Goal: Task Accomplishment & Management: Manage account settings

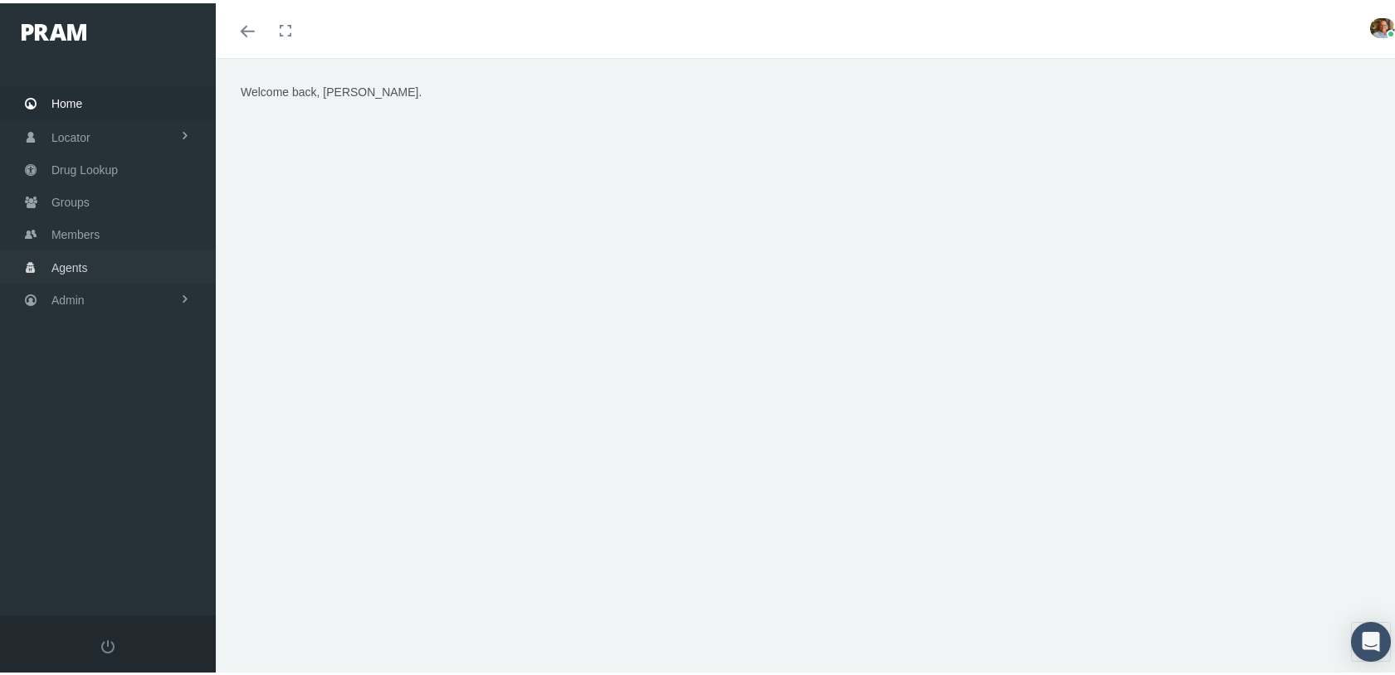
click at [63, 259] on span "Agents" at bounding box center [69, 265] width 37 height 32
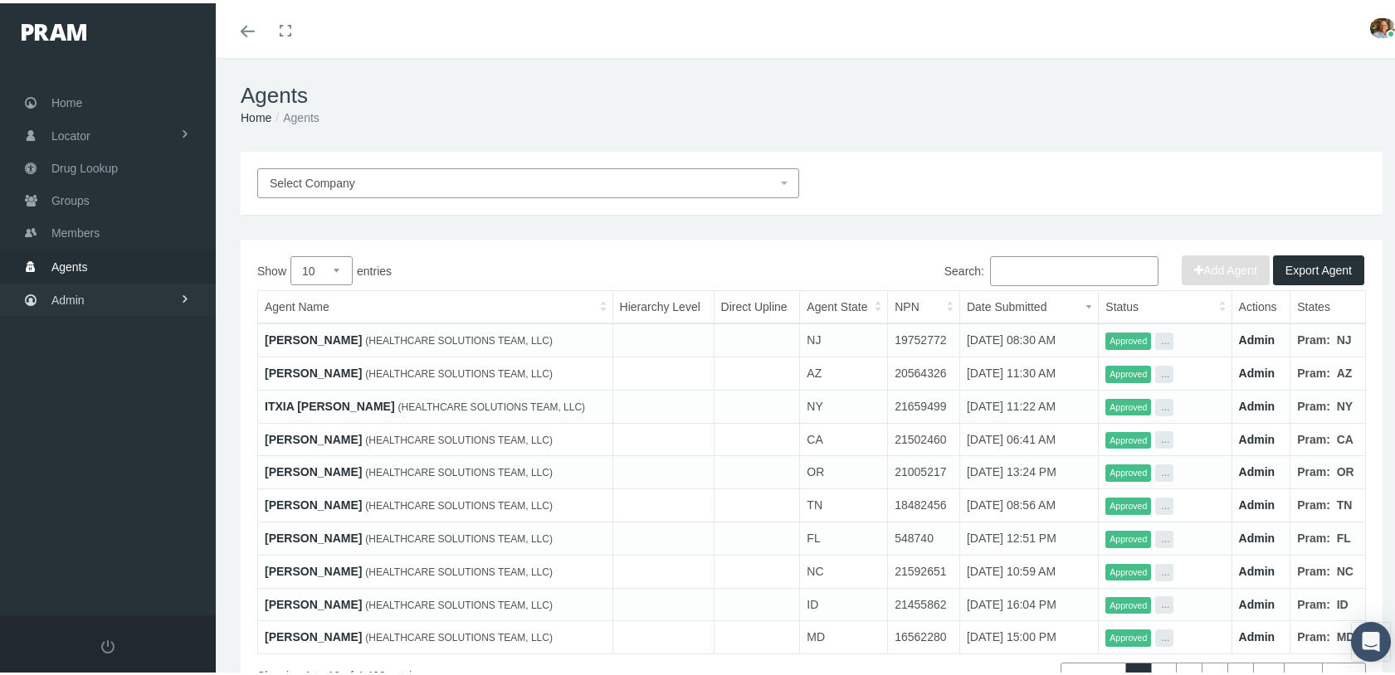
click at [76, 286] on span "Admin" at bounding box center [67, 297] width 33 height 32
click at [82, 352] on span "Agents" at bounding box center [86, 364] width 37 height 28
click at [95, 388] on span "Agent Approval" at bounding box center [104, 397] width 79 height 28
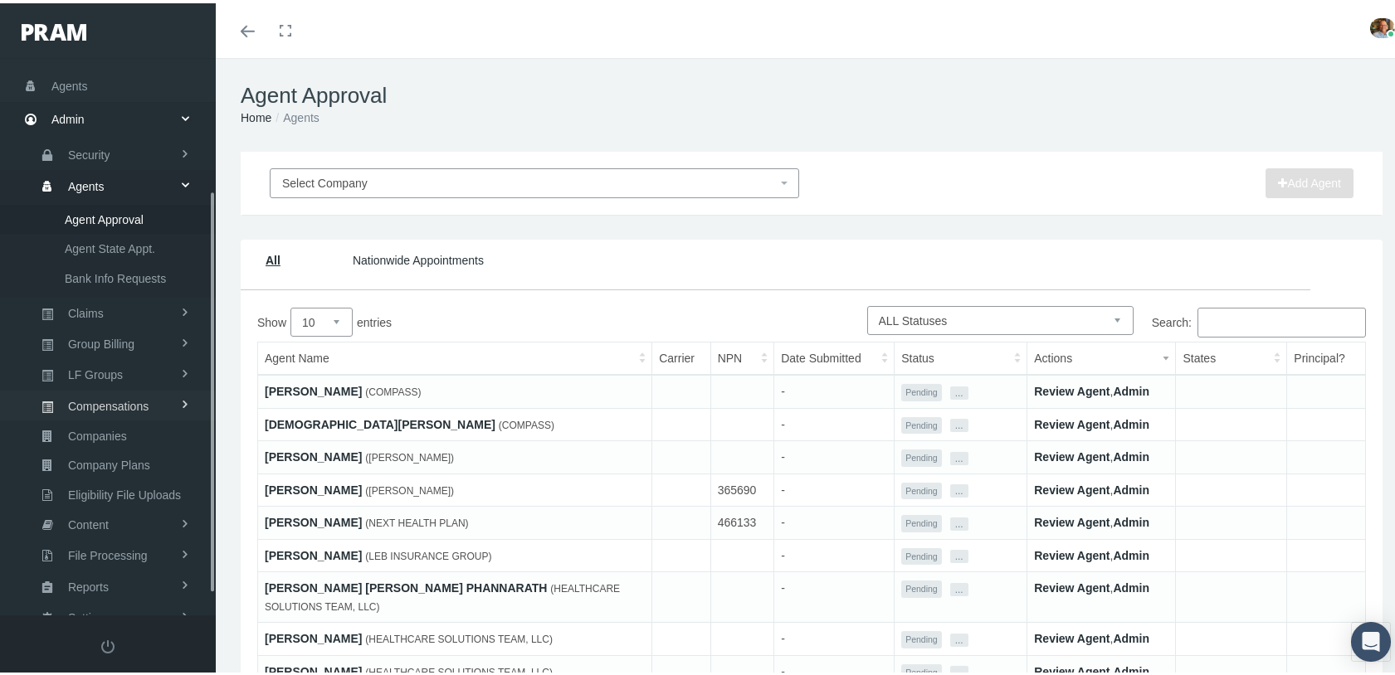
scroll to position [212, 0]
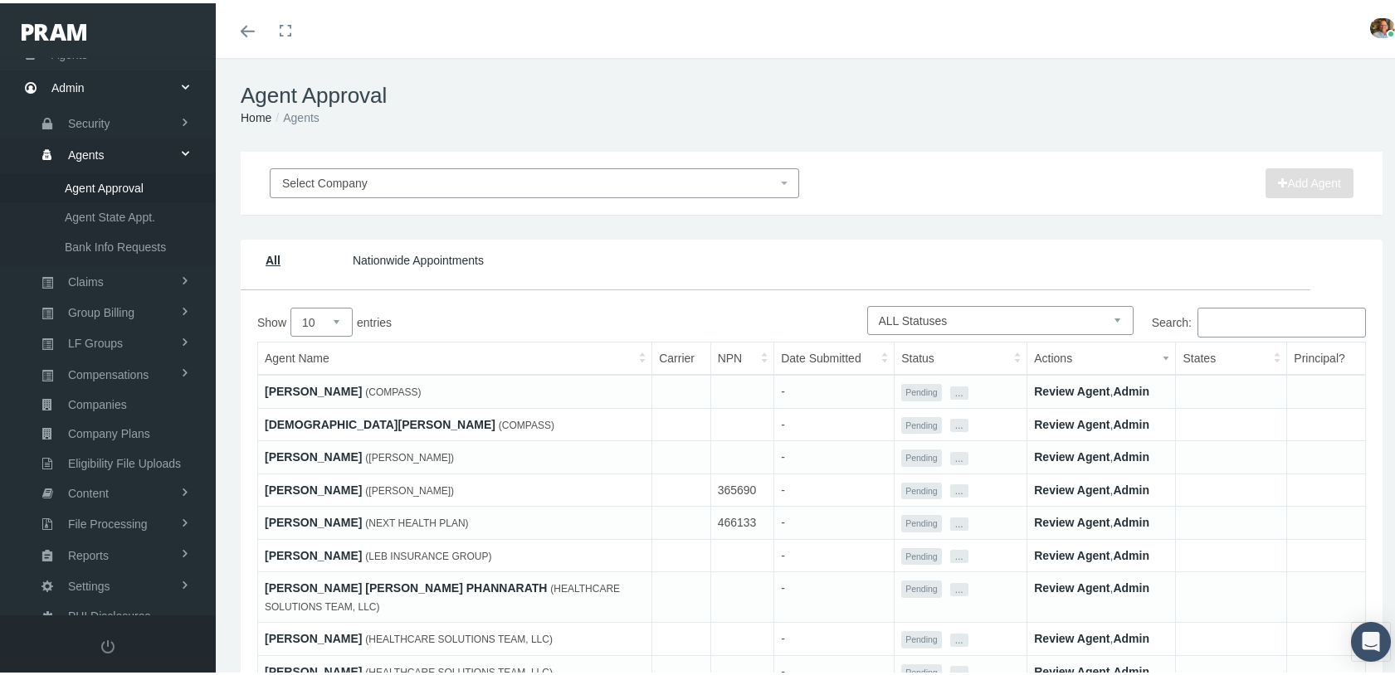
click at [1062, 386] on link "Review Agent" at bounding box center [1072, 388] width 76 height 13
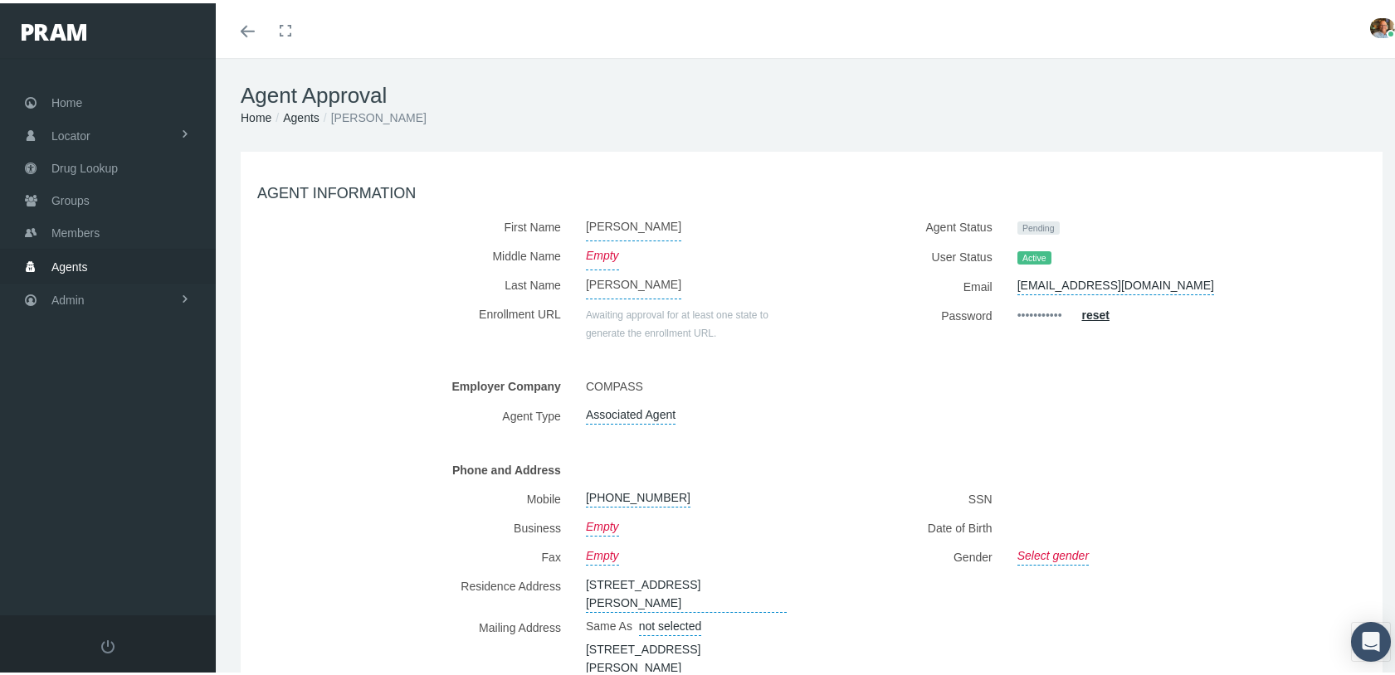
click at [301, 117] on link "Agents" at bounding box center [301, 114] width 37 height 13
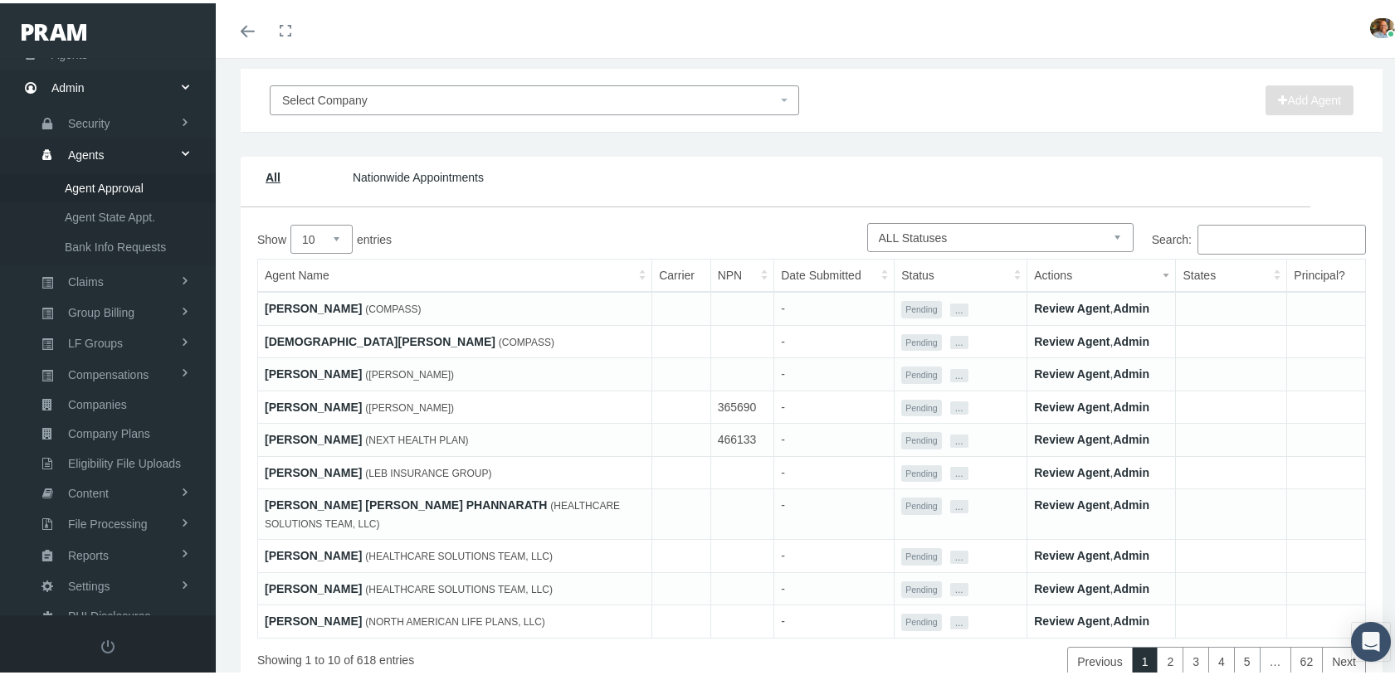
scroll to position [149, 0]
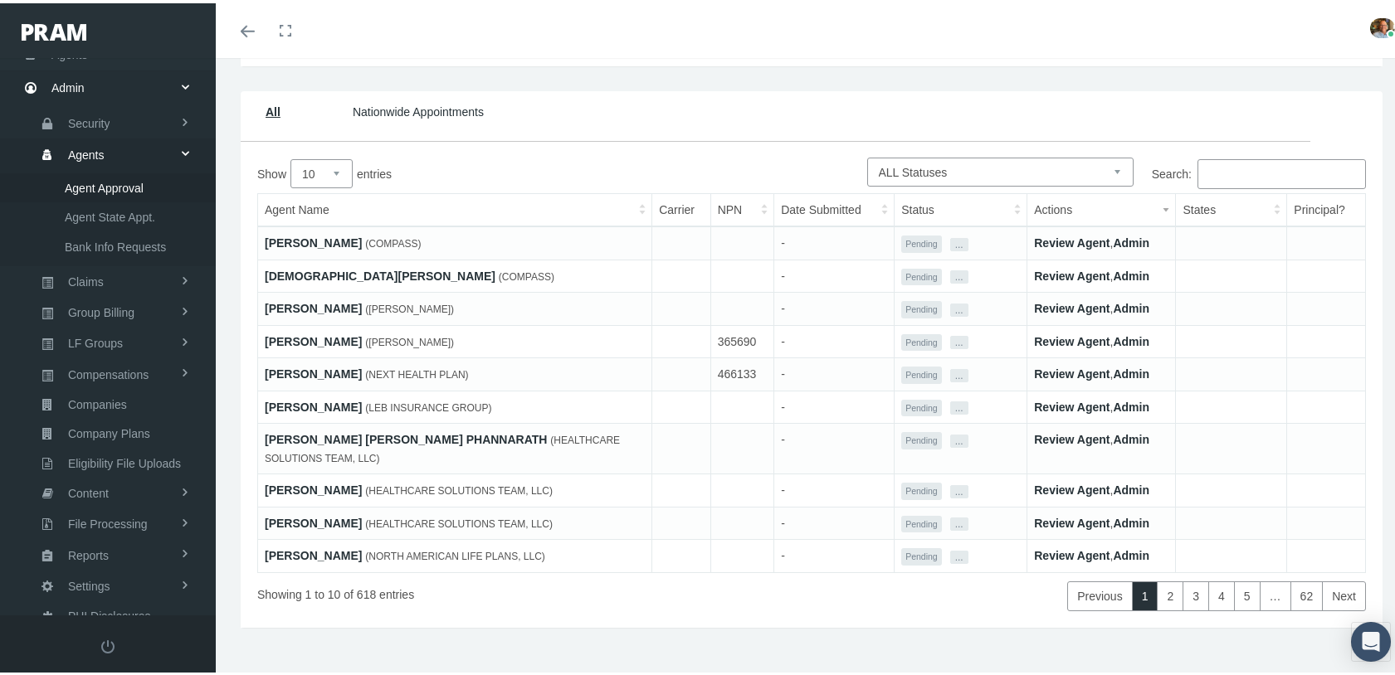
click at [339, 180] on select "10 25 50 100" at bounding box center [321, 170] width 62 height 29
select select "100"
click at [290, 157] on select "10 25 50 100" at bounding box center [321, 170] width 62 height 29
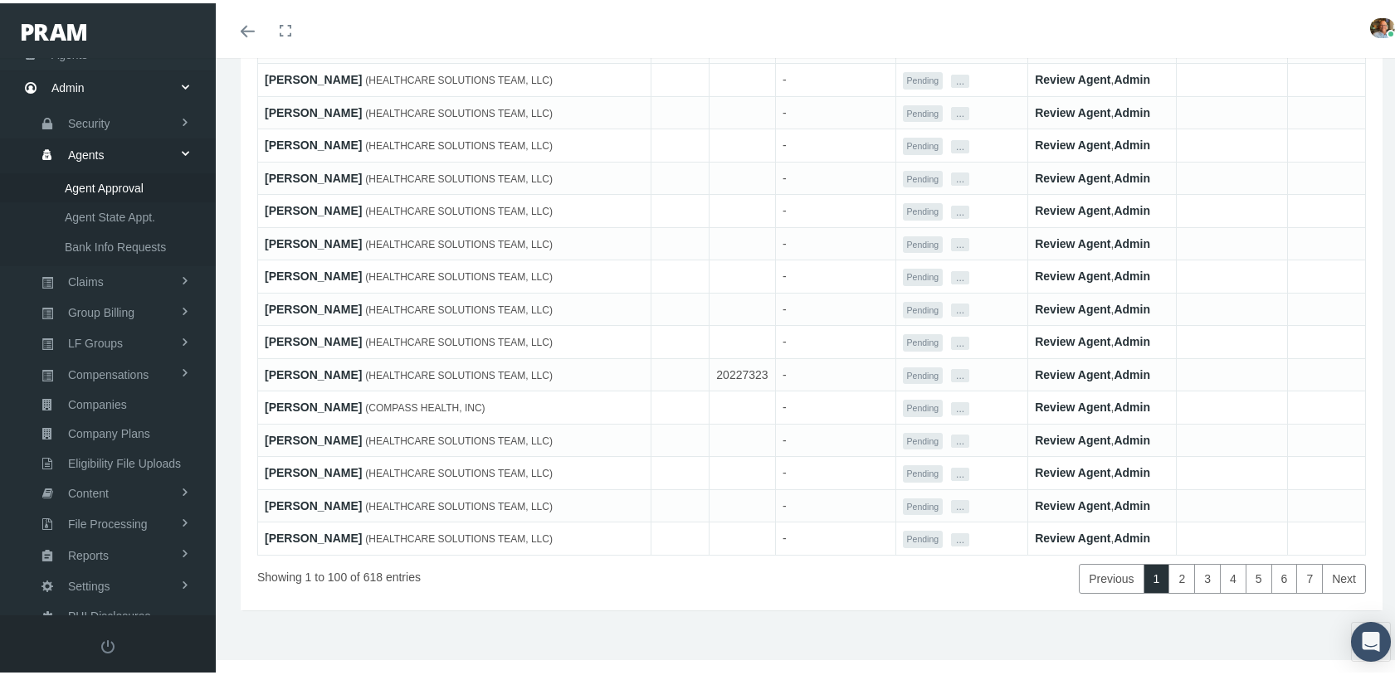
scroll to position [3152, 0]
click at [1299, 569] on link "7" at bounding box center [1309, 576] width 27 height 30
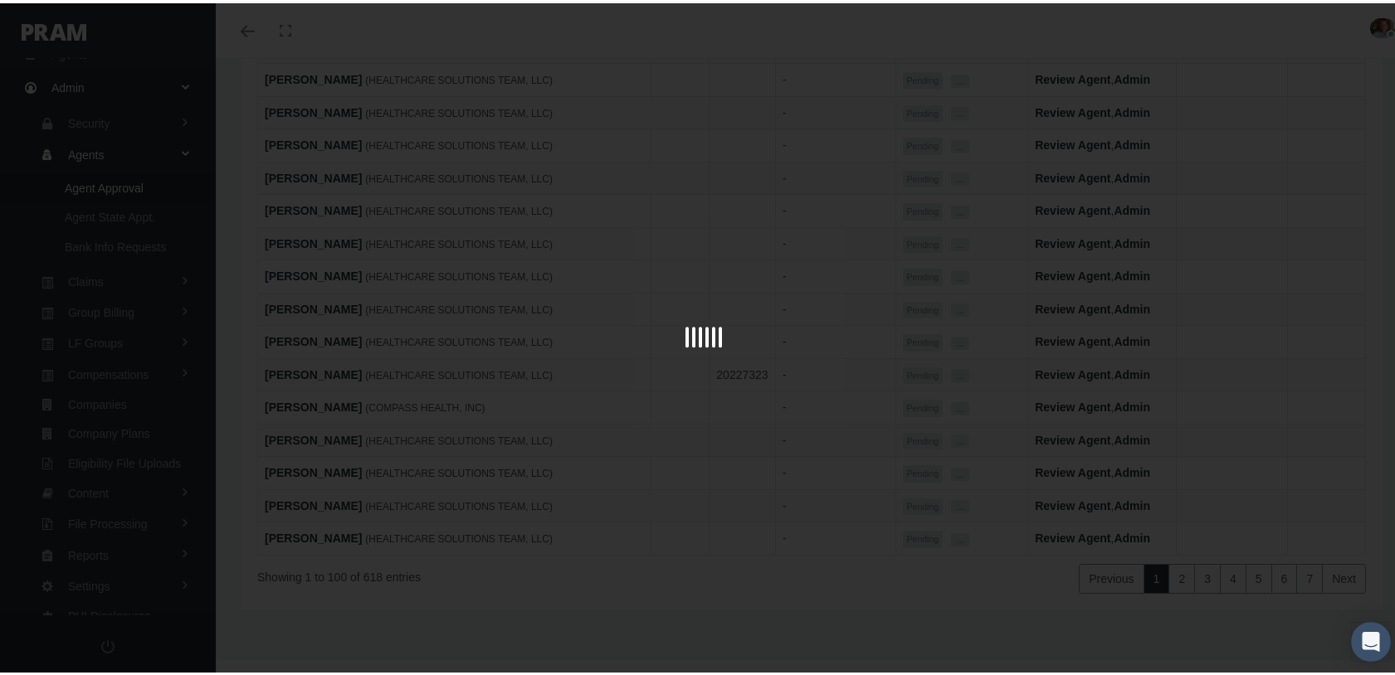
scroll to position [411, 0]
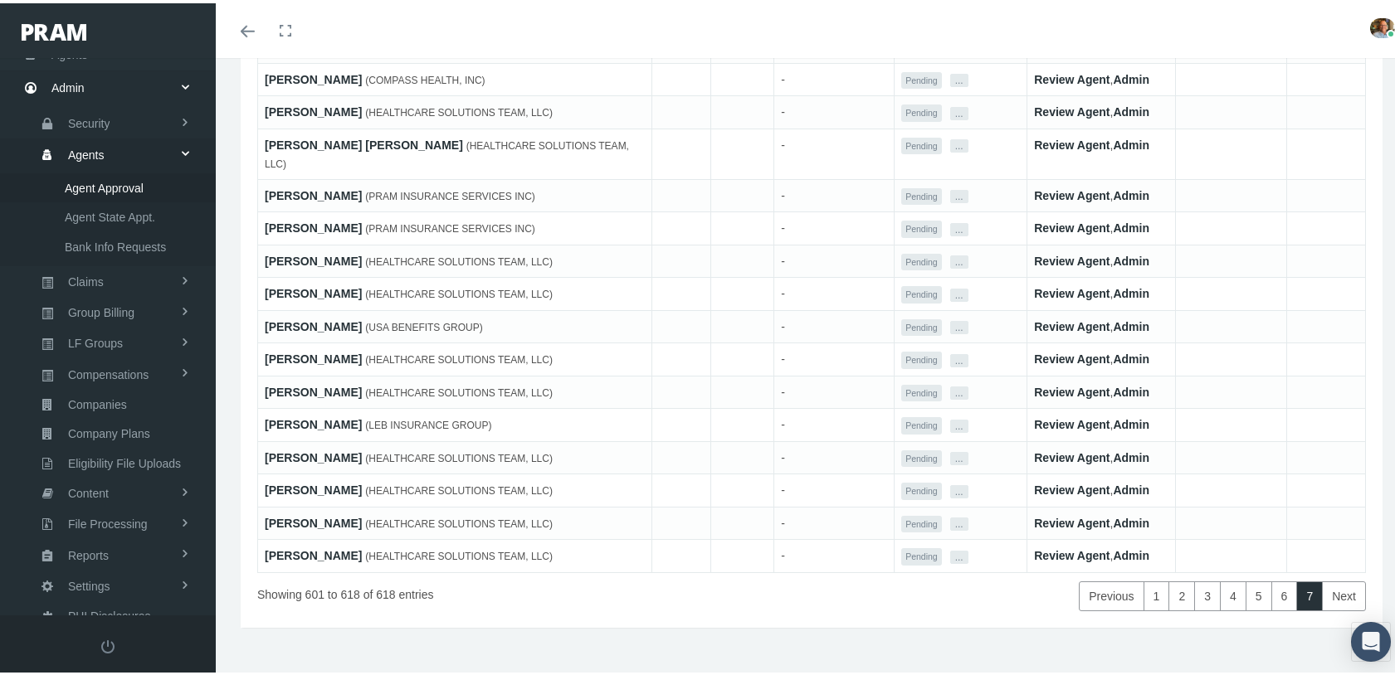
click at [290, 514] on link "[PERSON_NAME]" at bounding box center [313, 520] width 97 height 13
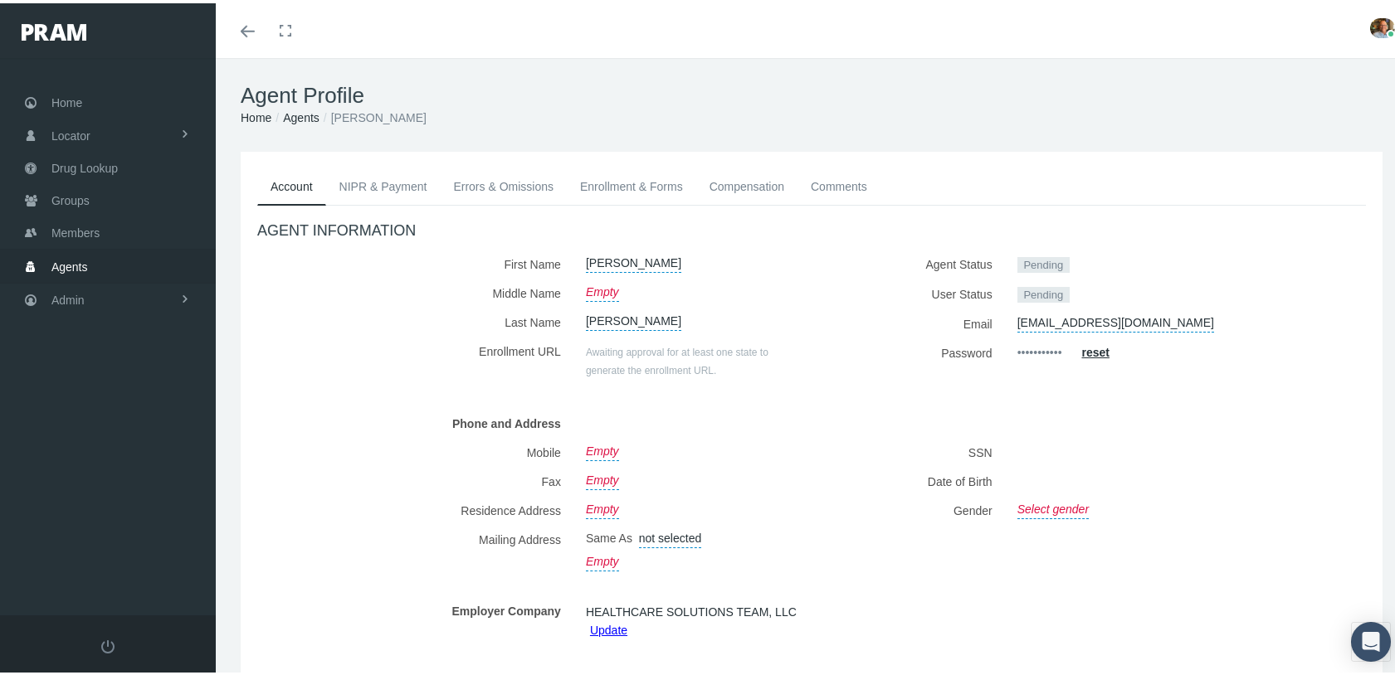
click at [374, 482] on label "Fax" at bounding box center [415, 478] width 316 height 29
click at [124, 290] on link "Admin" at bounding box center [108, 296] width 216 height 32
click at [118, 358] on link "Agents" at bounding box center [108, 363] width 216 height 29
click at [110, 416] on span "Agent State Appt." at bounding box center [110, 426] width 90 height 28
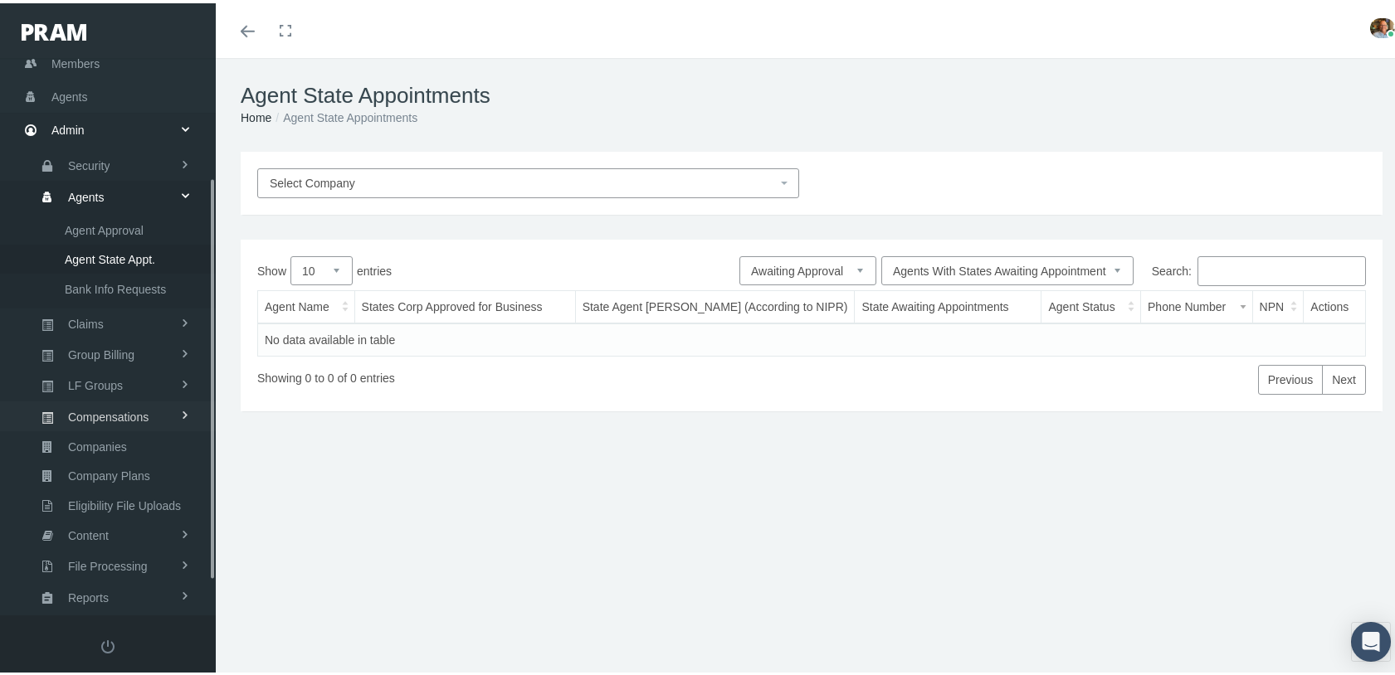
scroll to position [212, 0]
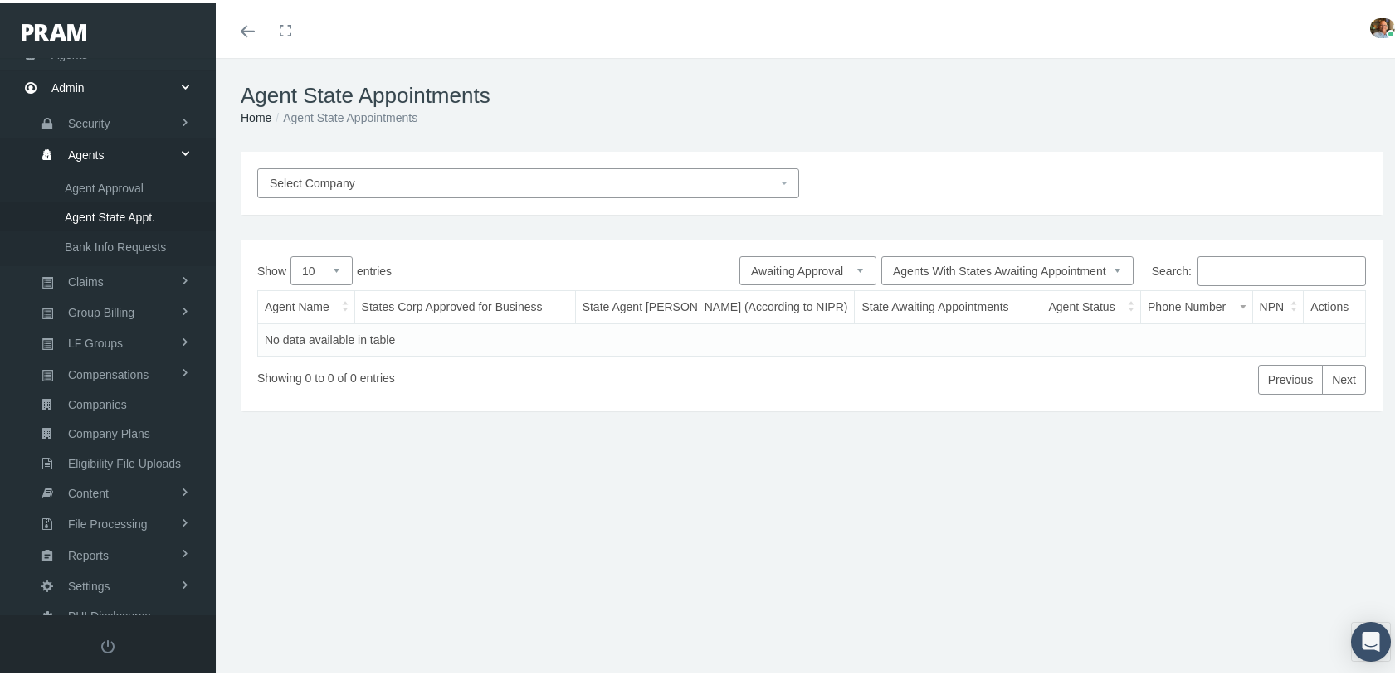
click at [817, 268] on select "Pending Approved Awaiting Approval More Info Required Rejected On Hold Suspende…" at bounding box center [807, 267] width 137 height 29
select select "11"
click at [739, 253] on select "Pending Approved Awaiting Approval More Info Required Rejected On Hold Suspende…" at bounding box center [807, 267] width 137 height 29
click at [977, 269] on select "All Agents Agents With States Awaiting Appointment" at bounding box center [1007, 267] width 252 height 29
select select "0"
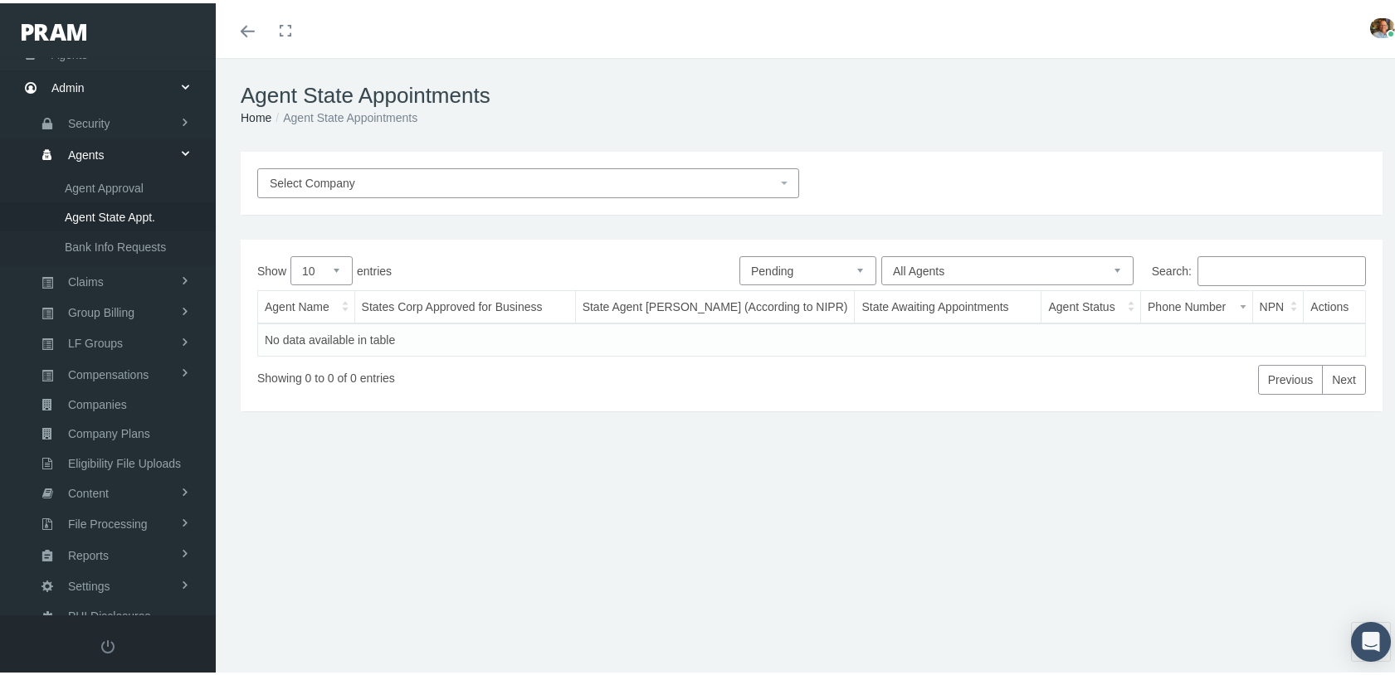
click at [881, 253] on select "All Agents Agents With States Awaiting Appointment" at bounding box center [1007, 267] width 252 height 29
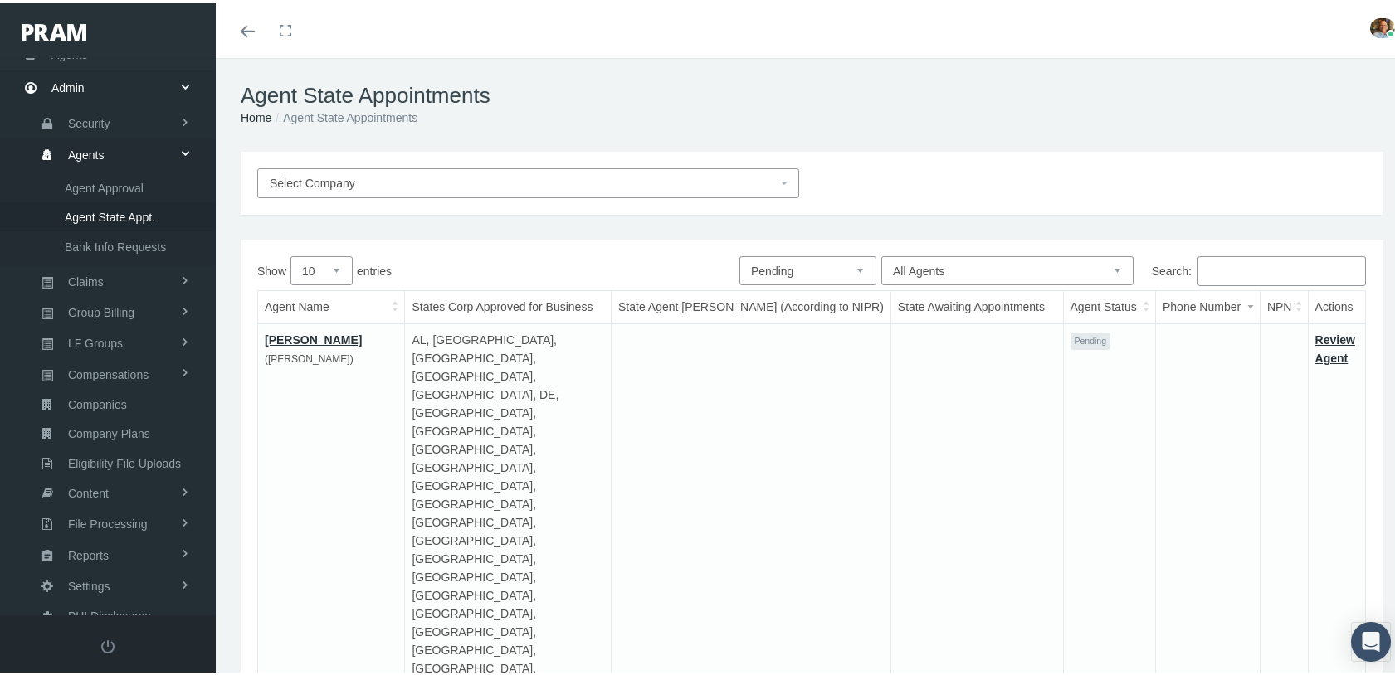
click at [1315, 336] on link "Review Agent" at bounding box center [1335, 346] width 40 height 32
